Goal: Task Accomplishment & Management: Use online tool/utility

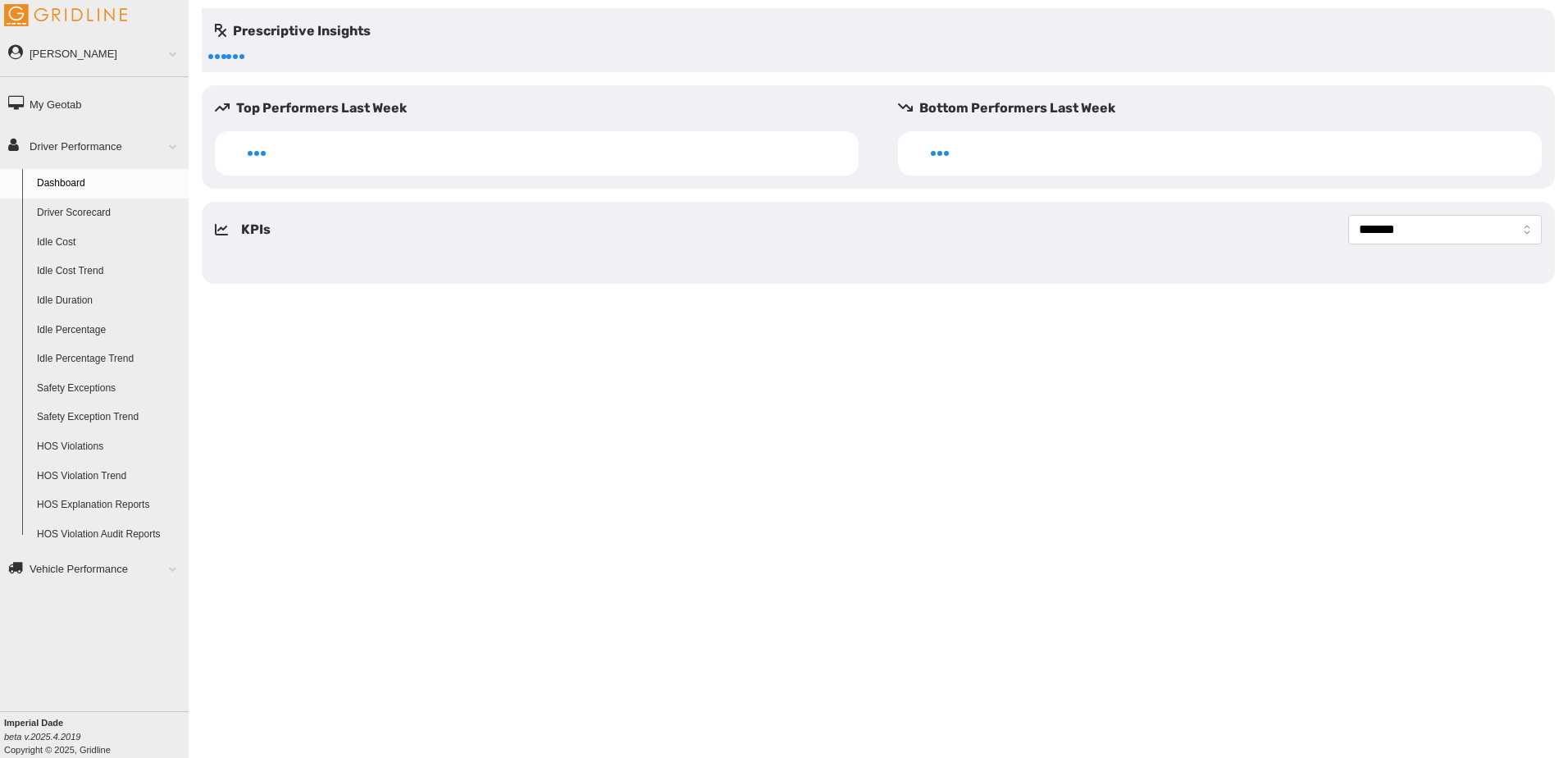
click at [107, 211] on link "Driver Scorecard" at bounding box center [108, 212] width 159 height 29
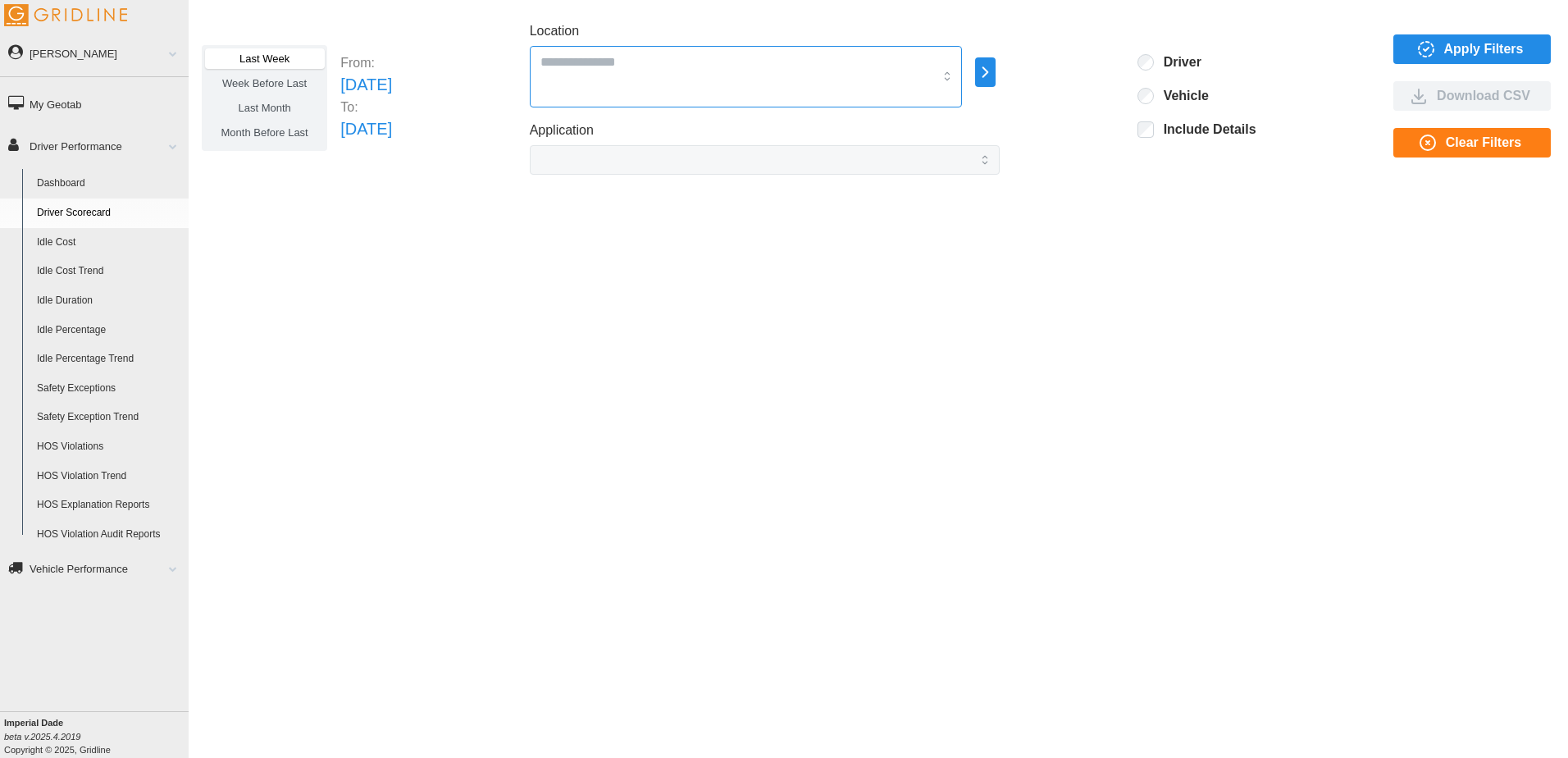
click at [633, 48] on div at bounding box center [745, 76] width 433 height 61
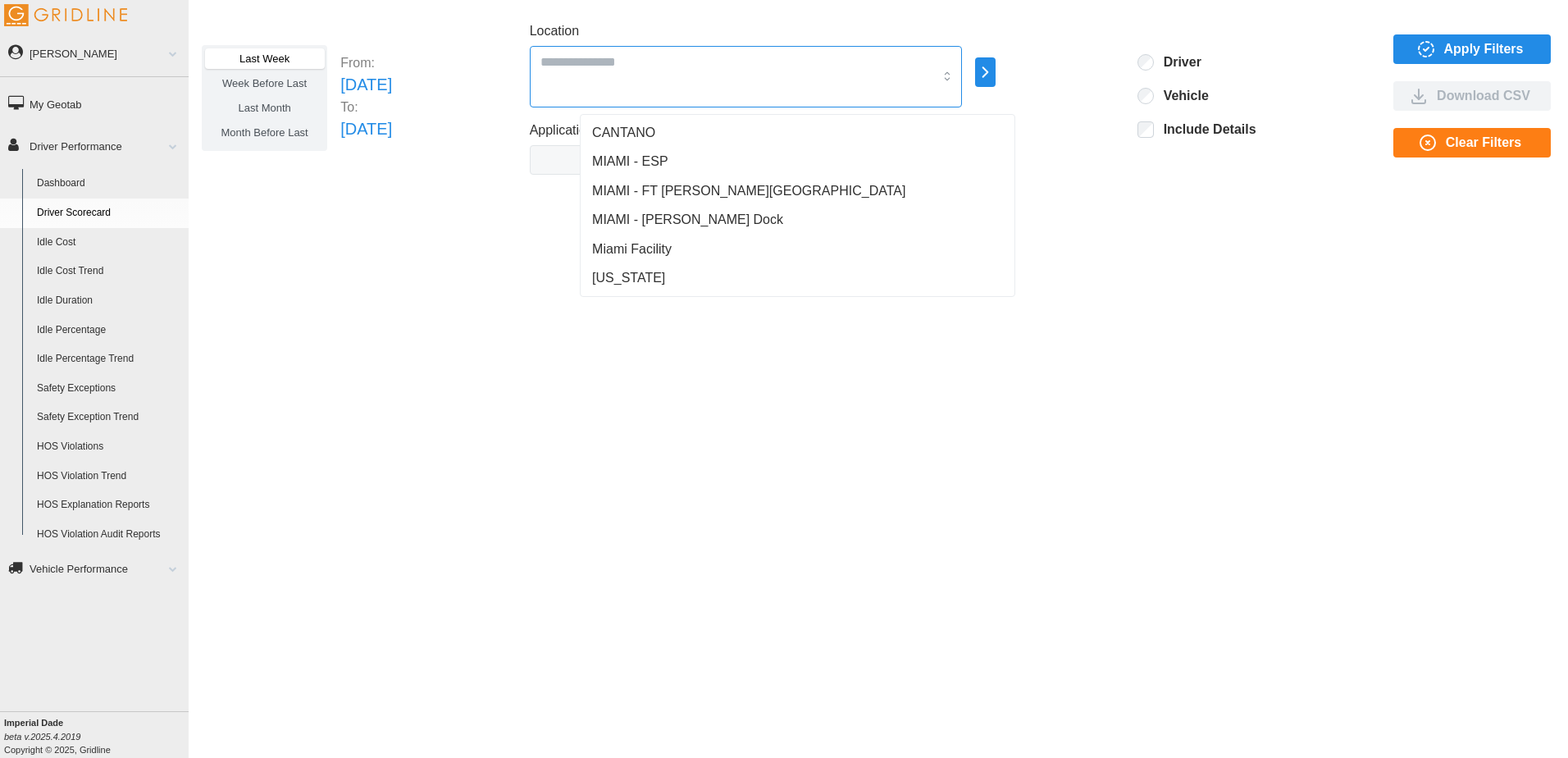
click at [649, 187] on span "MIAMI - FT [PERSON_NAME][GEOGRAPHIC_DATA]" at bounding box center [749, 191] width 314 height 20
click at [688, 219] on span "MIAMI - [PERSON_NAME] Dock" at bounding box center [688, 219] width 191 height 20
click at [680, 254] on div "Miami Facility" at bounding box center [797, 249] width 427 height 29
click at [1501, 52] on span "Apply Filters" at bounding box center [1484, 49] width 80 height 28
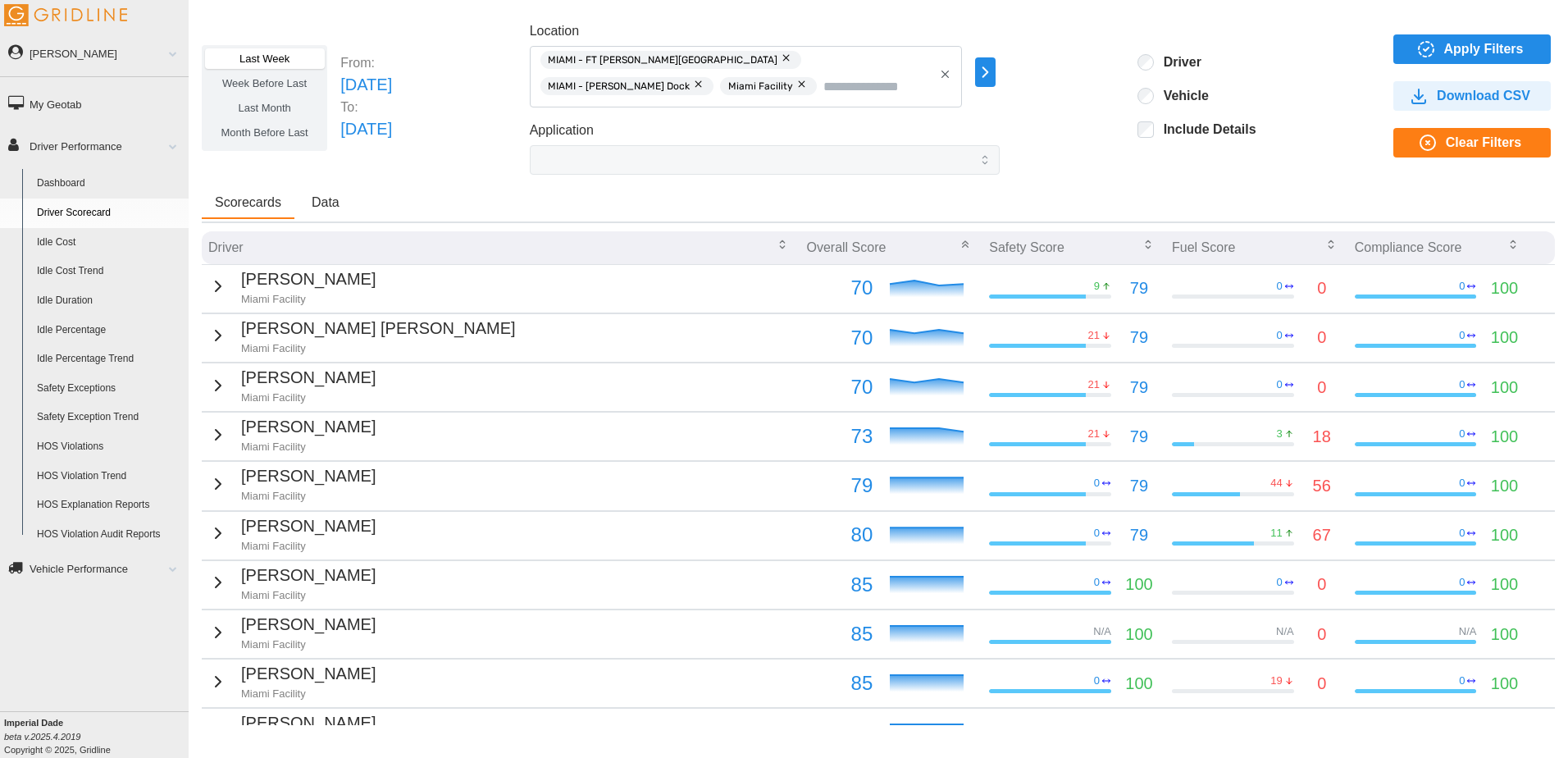
click at [216, 289] on icon "button" at bounding box center [219, 286] width 5 height 10
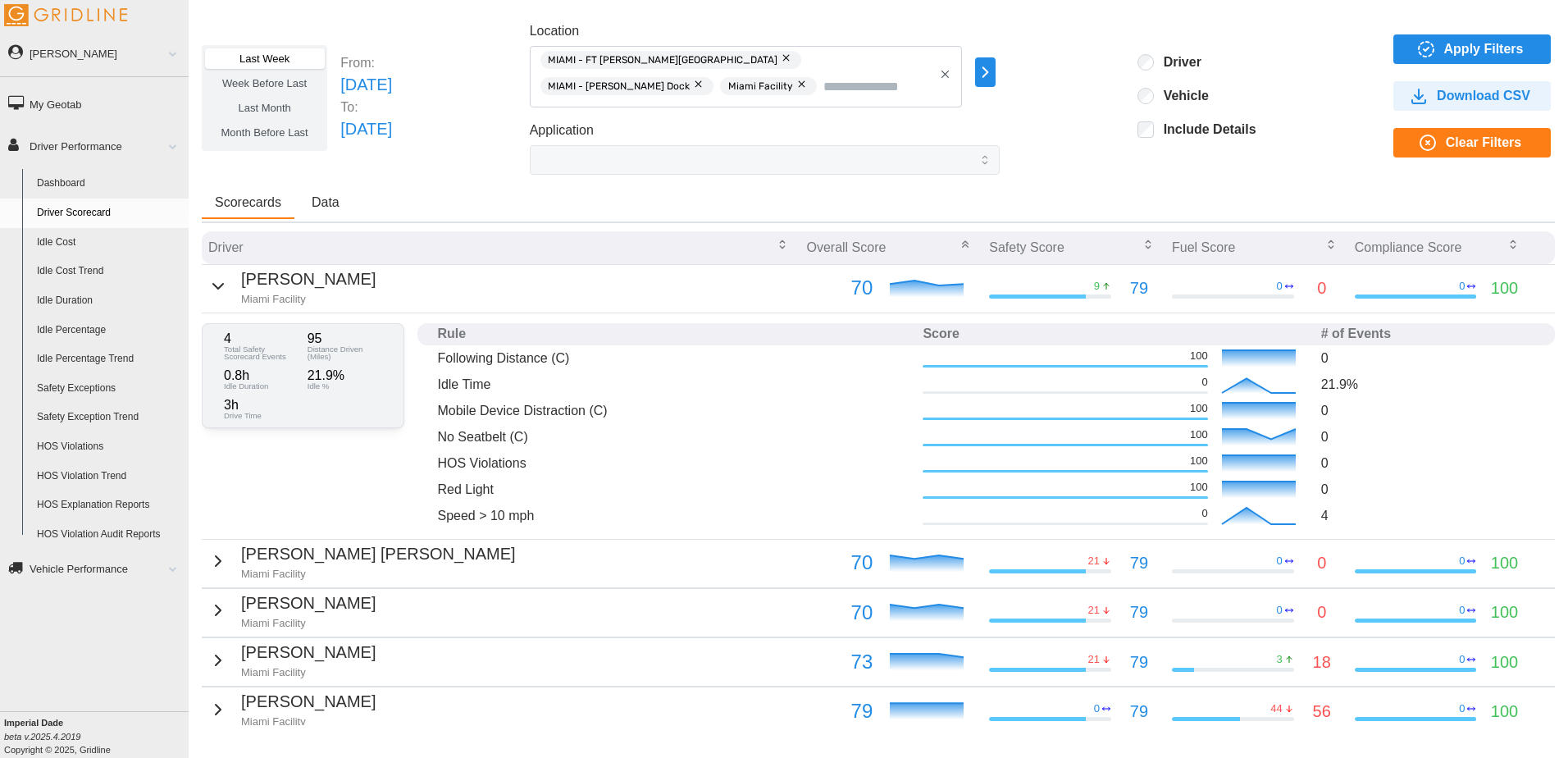
click at [1080, 297] on div at bounding box center [1050, 296] width 123 height 4
click at [321, 210] on button "Data" at bounding box center [325, 203] width 54 height 31
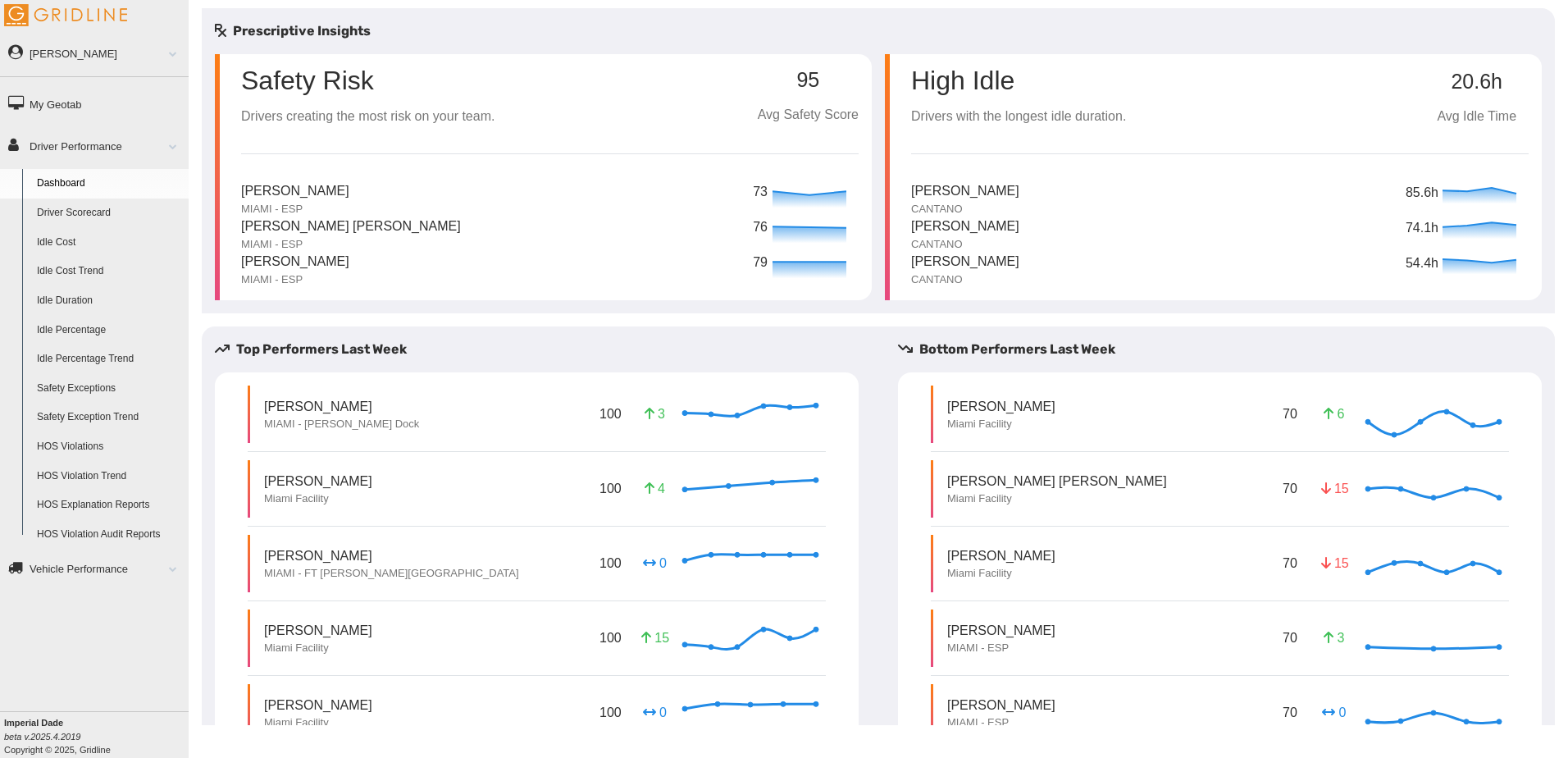
click at [93, 328] on link "Idle Percentage" at bounding box center [108, 330] width 159 height 29
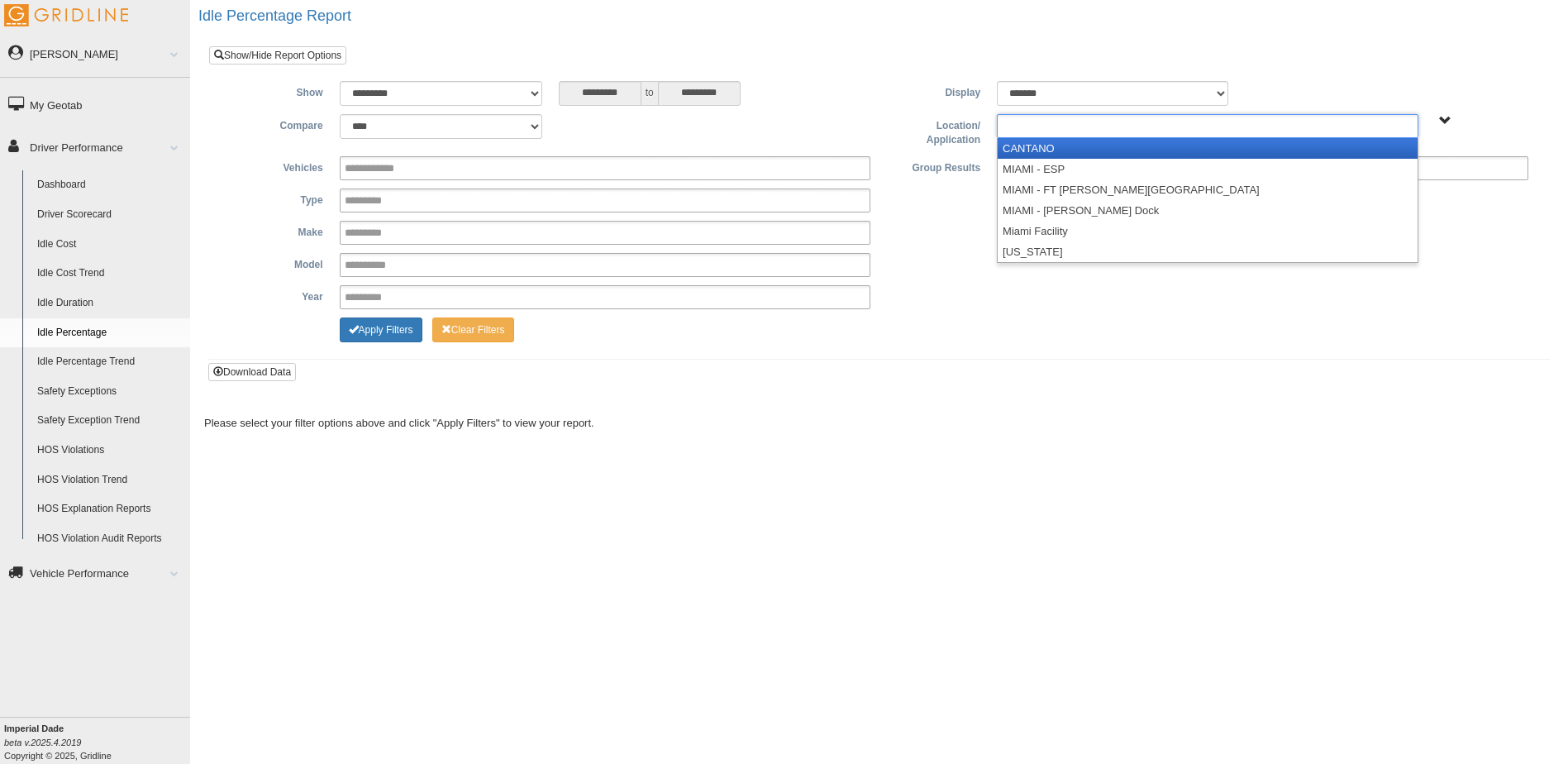
click at [1152, 125] on ul at bounding box center [1207, 125] width 422 height 24
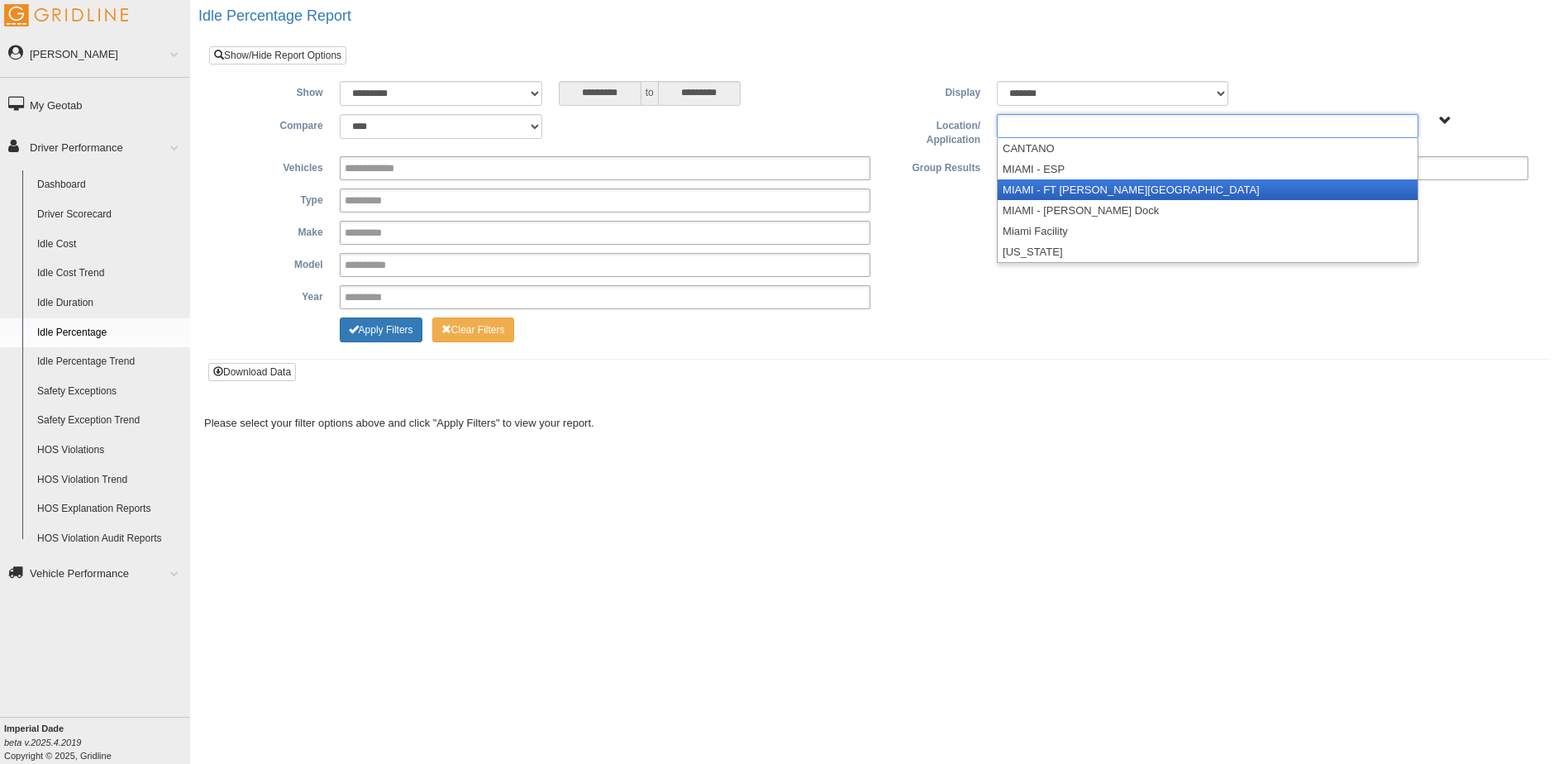
click at [1109, 184] on li "MIAMI - FT [PERSON_NAME][GEOGRAPHIC_DATA]" at bounding box center [1207, 189] width 420 height 21
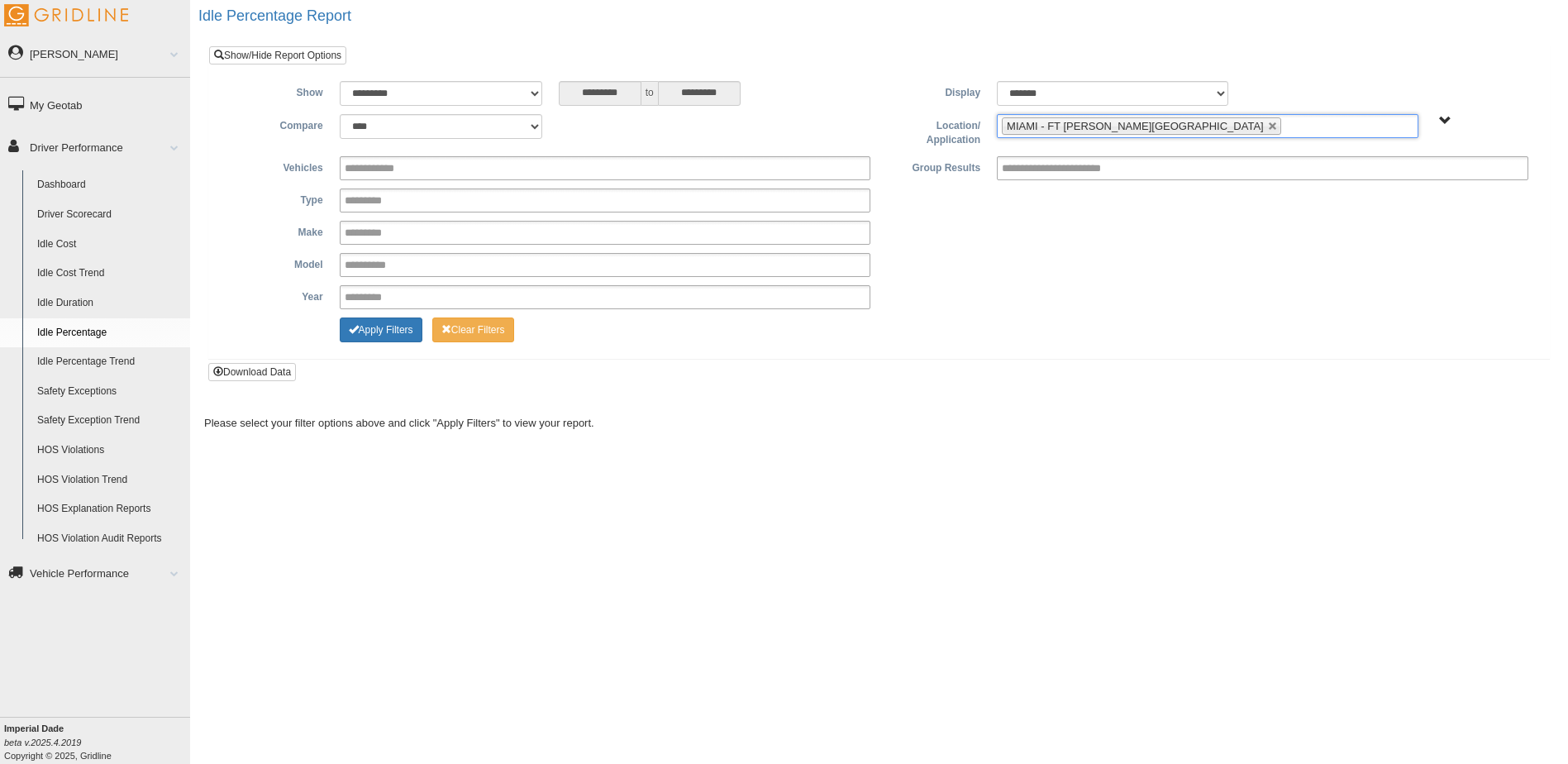
click at [1200, 122] on ul "MIAMI - FT [PERSON_NAME][GEOGRAPHIC_DATA]" at bounding box center [1207, 125] width 422 height 24
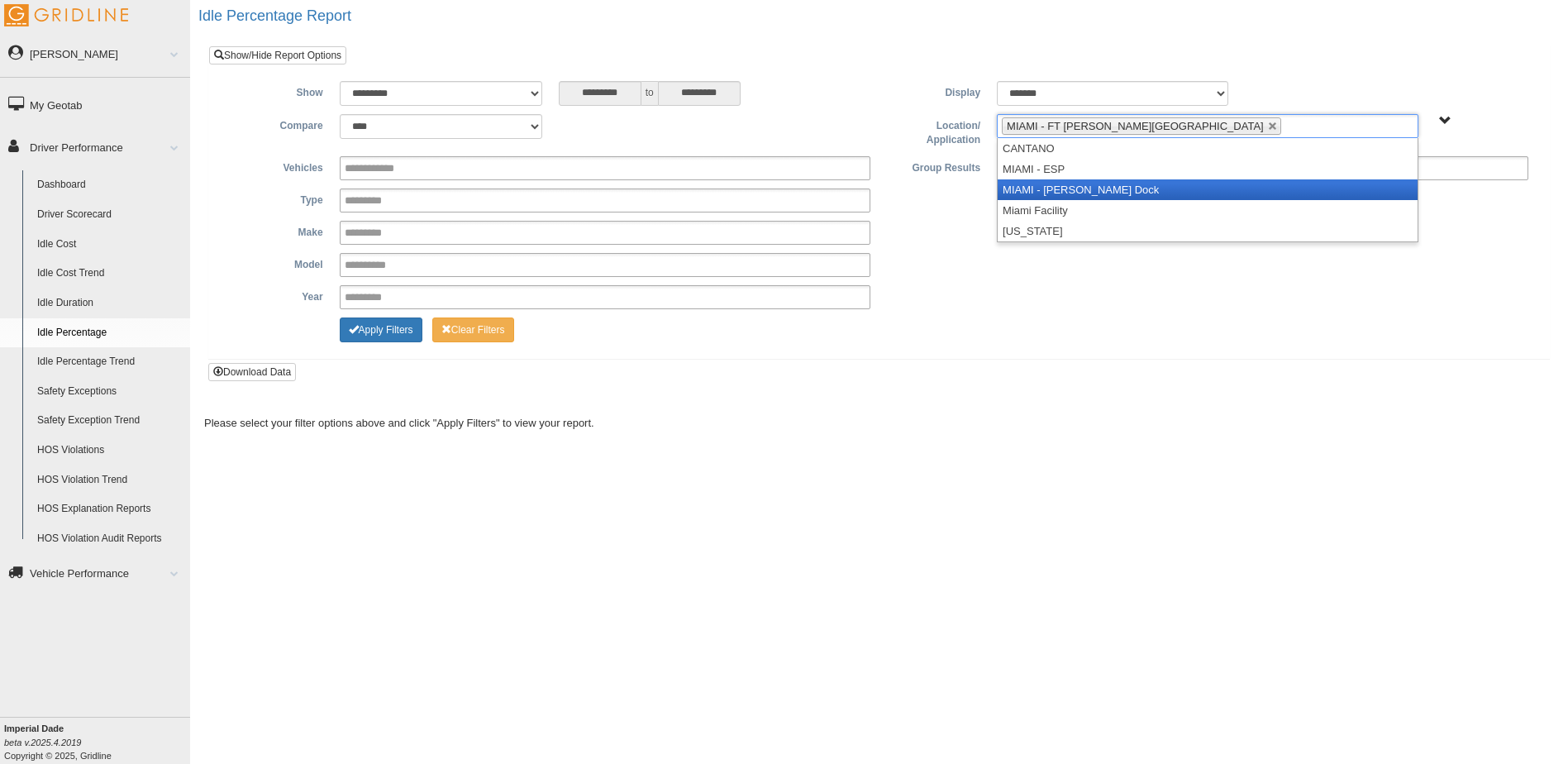
click at [1162, 185] on li "MIAMI - [PERSON_NAME] Dock" at bounding box center [1207, 189] width 420 height 21
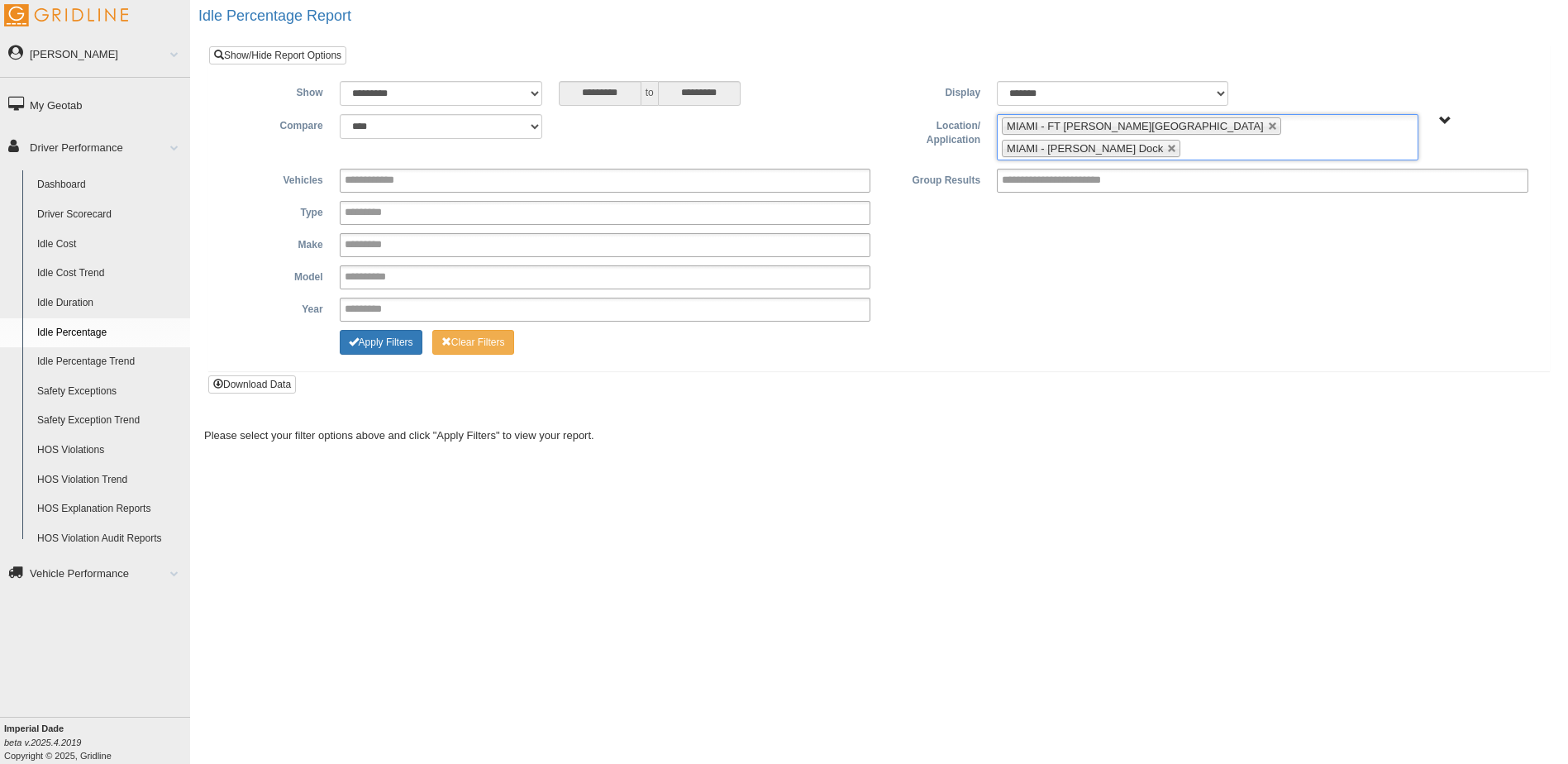
click at [1351, 131] on ul "MIAMI - FT Myers Cross Dock MIAMI - Stuart Cross Dock" at bounding box center [1207, 137] width 422 height 47
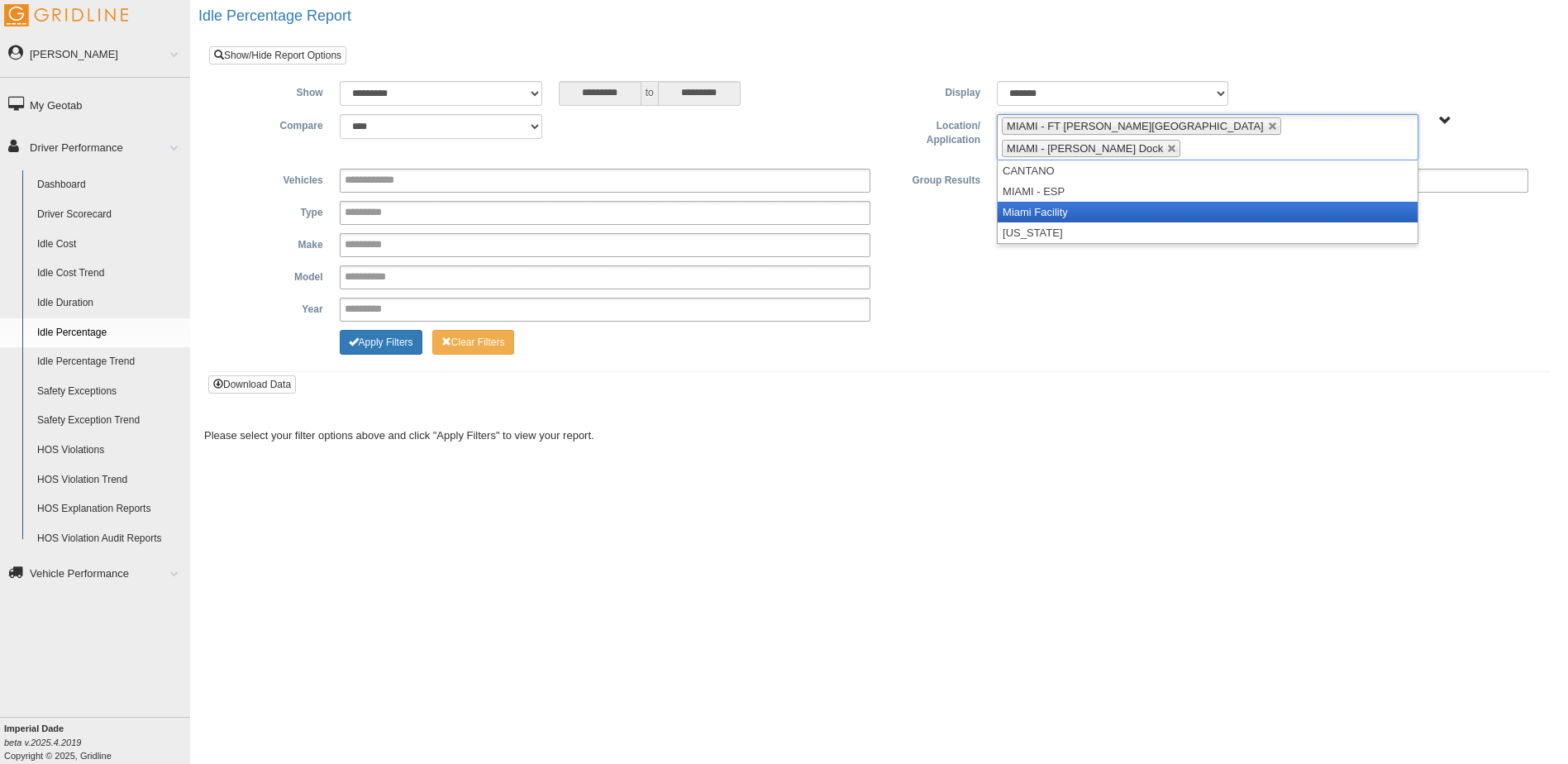
click at [1216, 202] on li "Miami Facility" at bounding box center [1207, 211] width 420 height 21
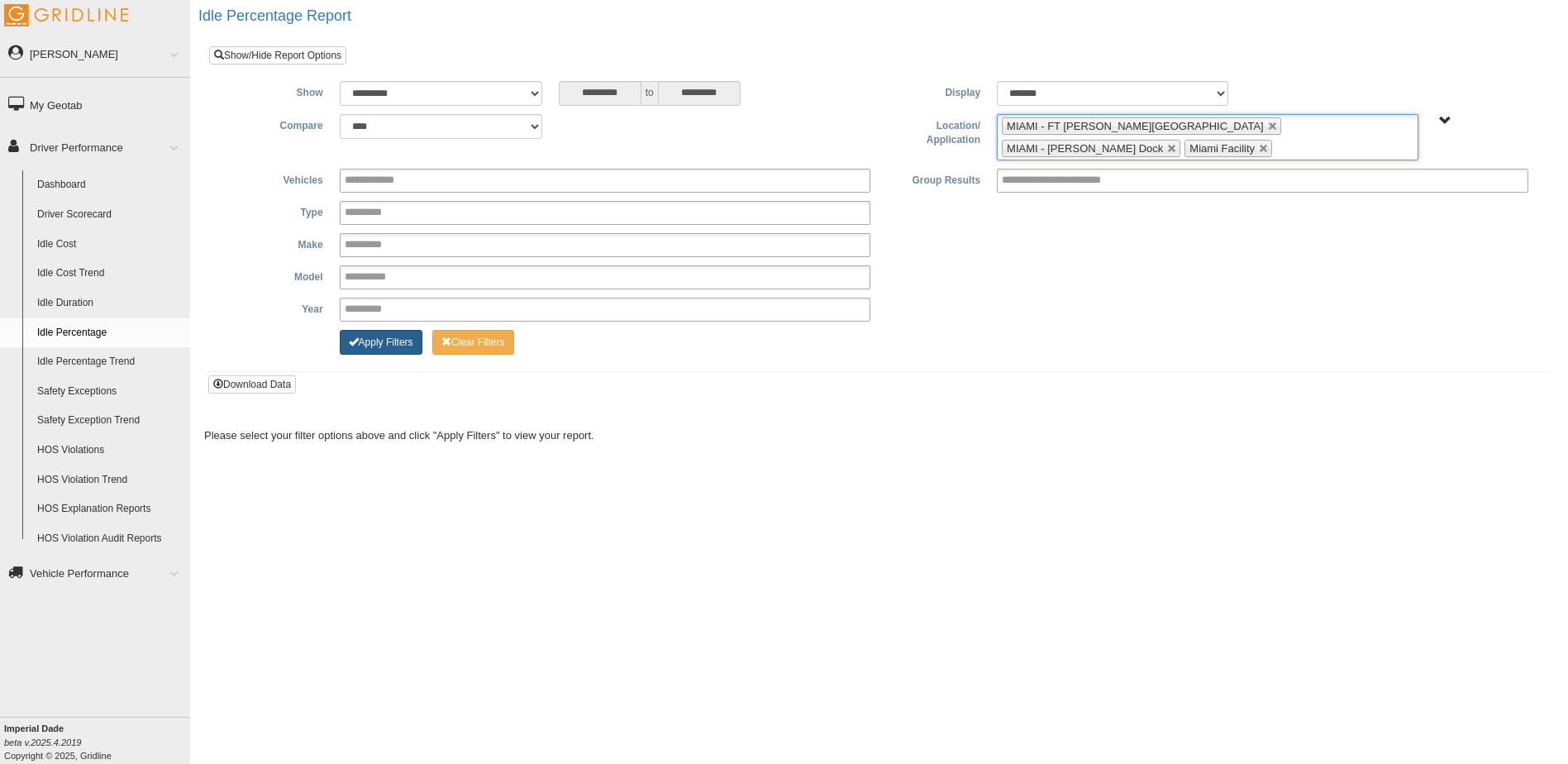
click at [392, 346] on button "Apply Filters" at bounding box center [381, 342] width 82 height 25
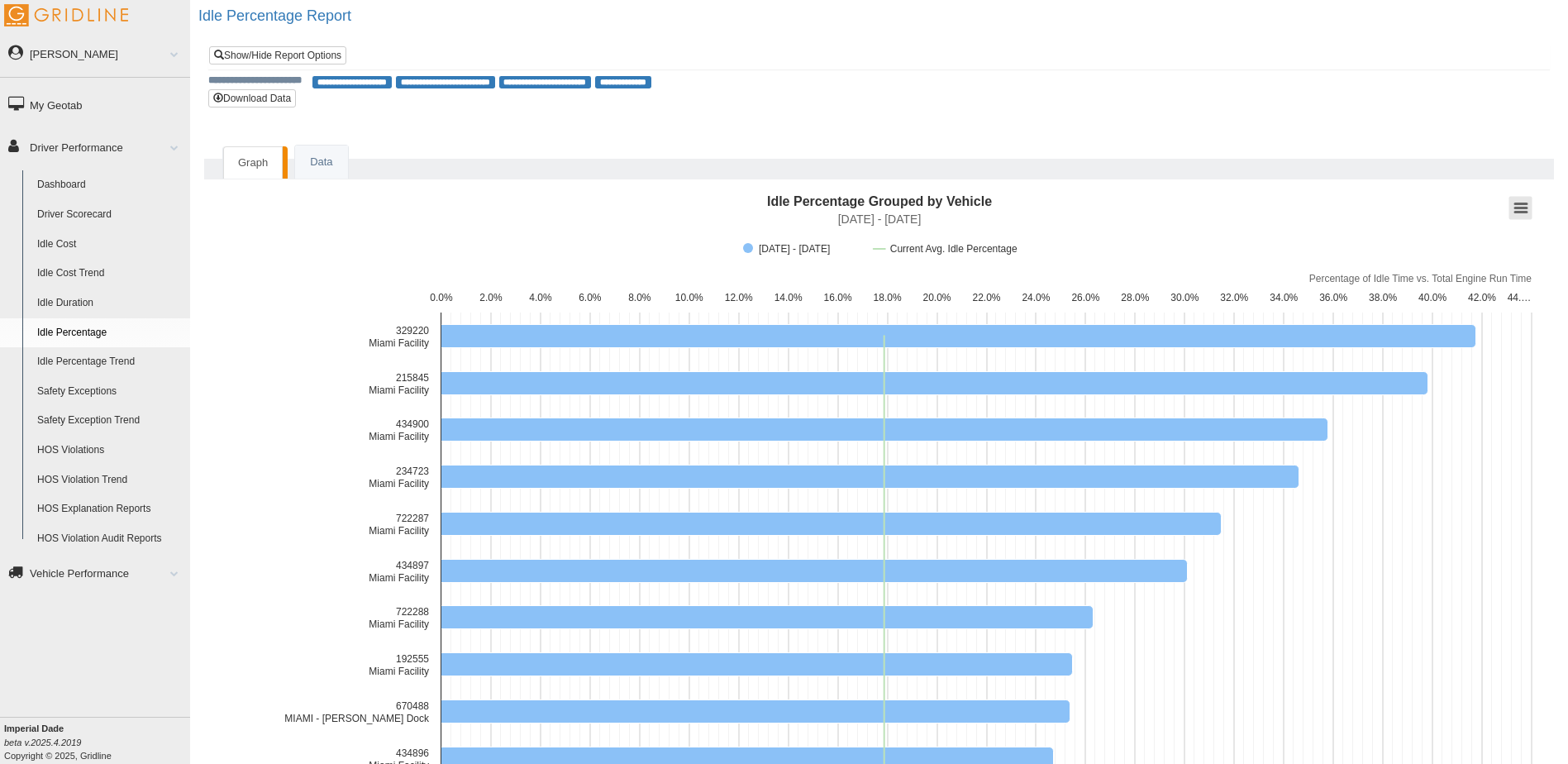
click at [1512, 207] on button "View chart menu, Idle Percentage Grouped by Vehicle" at bounding box center [1521, 209] width 23 height 23
click at [1460, 244] on li "Print chart" at bounding box center [1482, 245] width 91 height 14
